Goal: Find specific page/section: Find specific page/section

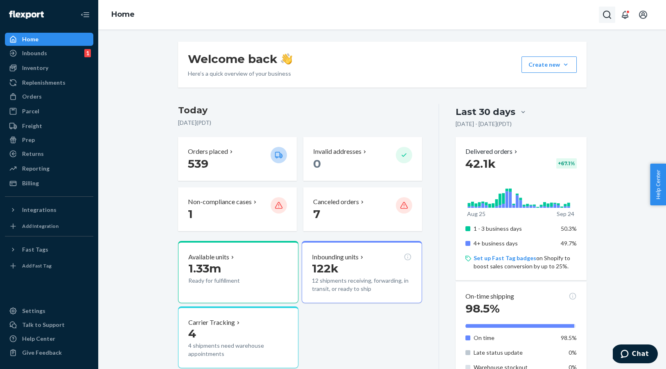
click at [604, 16] on icon "Open Search Box" at bounding box center [607, 15] width 8 height 8
click at [527, 14] on input "Search Input" at bounding box center [546, 15] width 101 height 8
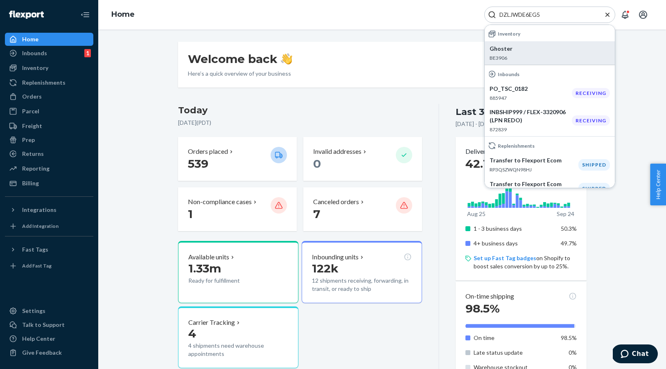
type input "DZLJWDE6EG5"
click at [526, 57] on p "BE3906" at bounding box center [550, 57] width 120 height 7
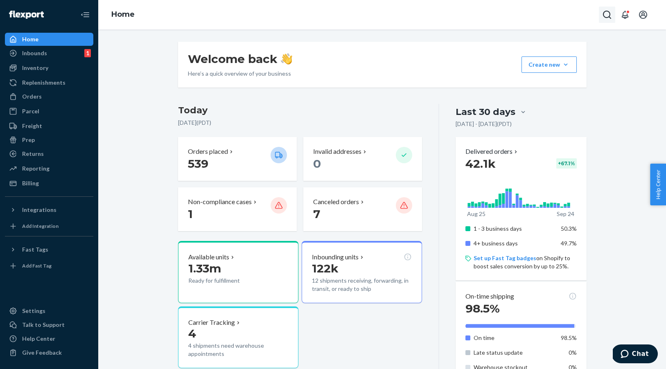
click at [605, 16] on icon "Open Search Box" at bounding box center [608, 15] width 10 height 10
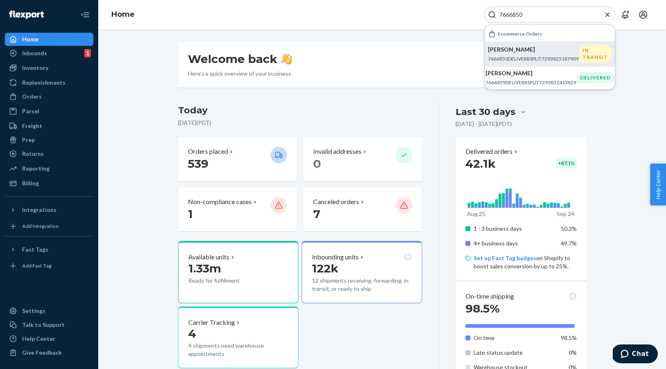
type input "7666850"
click at [519, 53] on p "[PERSON_NAME]" at bounding box center [533, 49] width 91 height 8
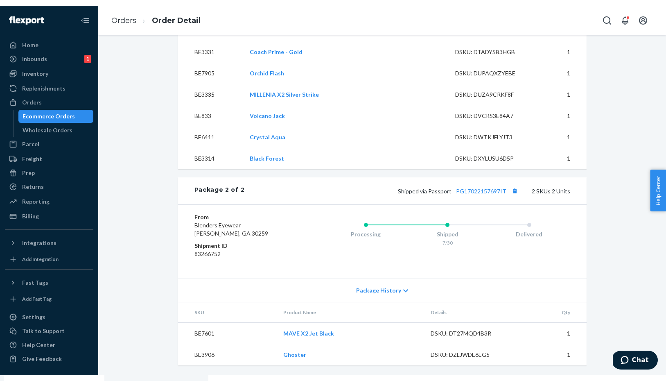
scroll to position [1550, 0]
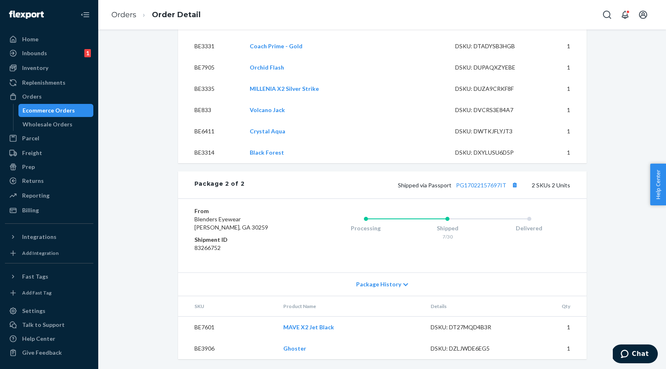
click at [202, 351] on td "BE3906" at bounding box center [227, 348] width 99 height 21
copy td "BE3906"
click at [206, 326] on td "BE7601" at bounding box center [227, 328] width 99 height 22
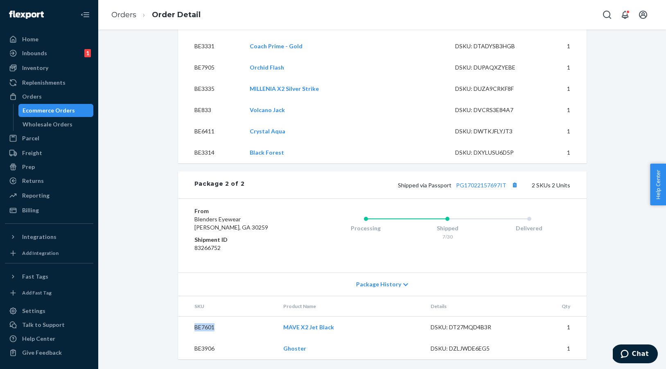
copy td "BE7601"
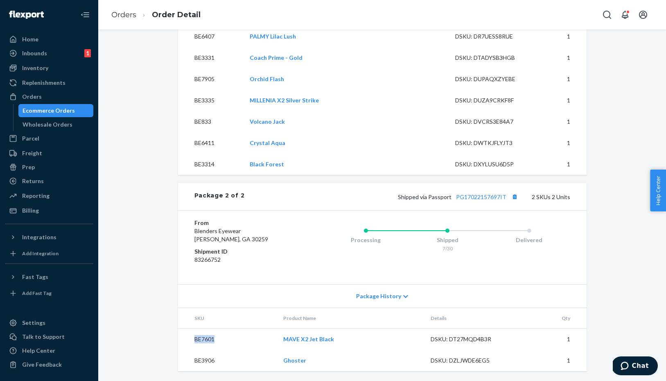
scroll to position [1538, 0]
